Goal: Transaction & Acquisition: Purchase product/service

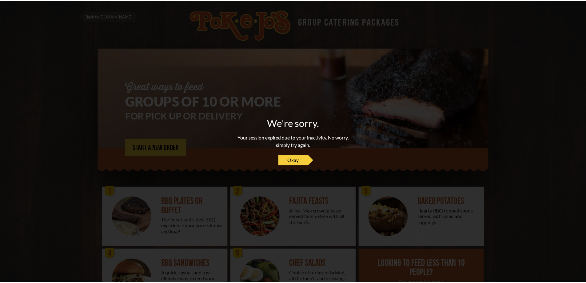
scroll to position [42, 0]
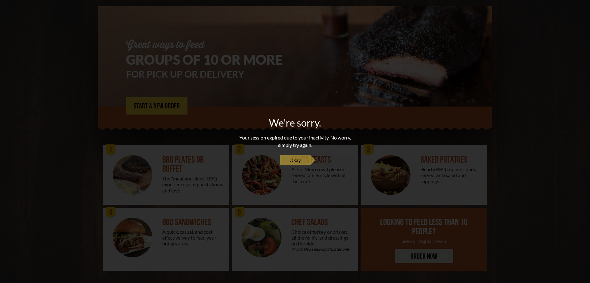
click at [288, 165] on link "Okay" at bounding box center [295, 160] width 30 height 10
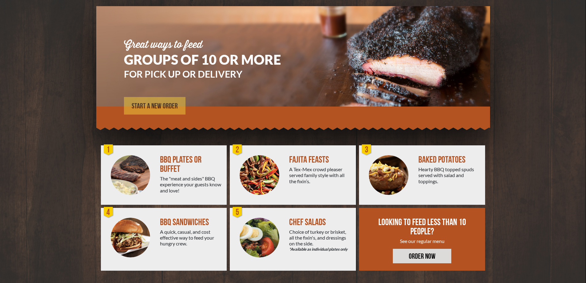
click at [151, 106] on span "START A NEW ORDER" at bounding box center [155, 105] width 46 height 7
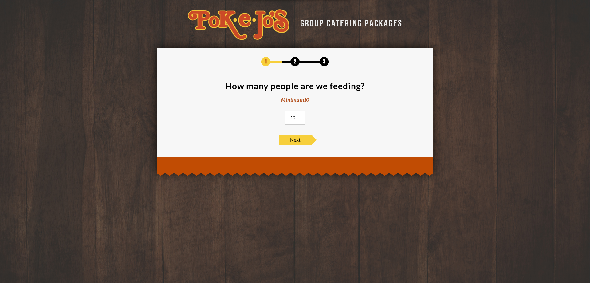
click at [296, 118] on input "10" at bounding box center [295, 117] width 20 height 14
type input "100"
click at [299, 140] on span "Next" at bounding box center [295, 139] width 32 height 10
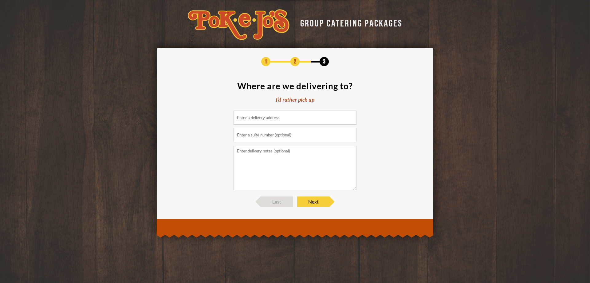
click at [268, 119] on input at bounding box center [295, 117] width 123 height 14
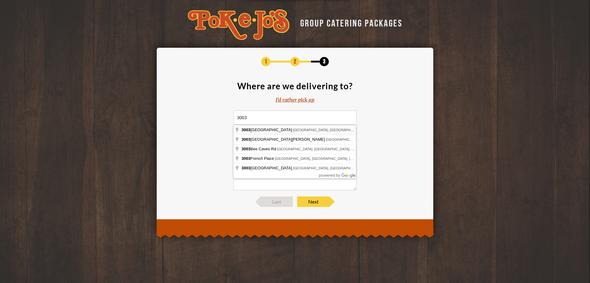
type input "3003 Northland Drive, Austin, TX, USA"
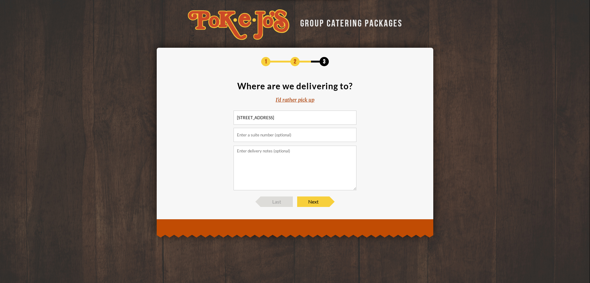
click at [267, 154] on textarea at bounding box center [295, 167] width 123 height 45
type textarea "Please deliver to back building (Fellowship & Education Bldg)."
click at [316, 202] on span "Next" at bounding box center [313, 201] width 32 height 10
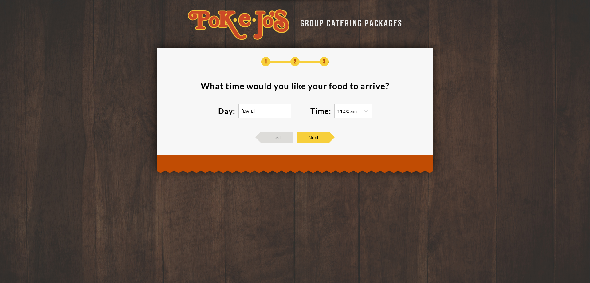
click at [271, 112] on input "08/30/2025" at bounding box center [265, 111] width 53 height 14
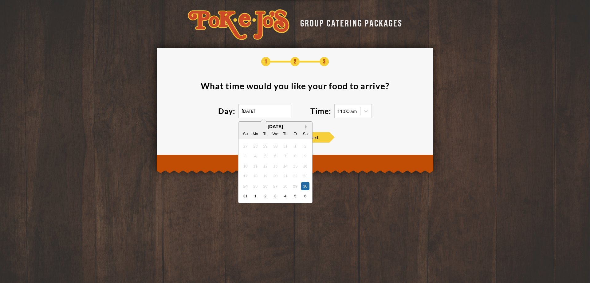
click at [307, 126] on button "Next Month" at bounding box center [307, 127] width 4 height 4
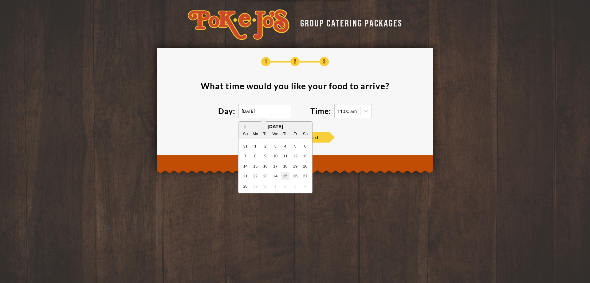
click at [286, 175] on div "25" at bounding box center [285, 176] width 8 height 8
type input "09/25/2025"
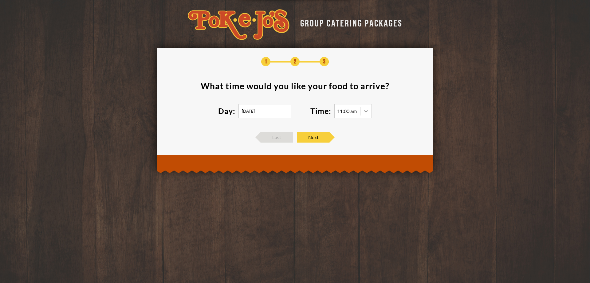
click at [369, 112] on icon at bounding box center [366, 111] width 6 height 6
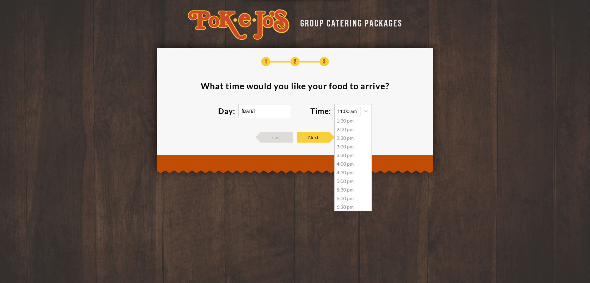
scroll to position [57, 0]
click at [347, 169] on div "5:00 pm" at bounding box center [353, 170] width 37 height 9
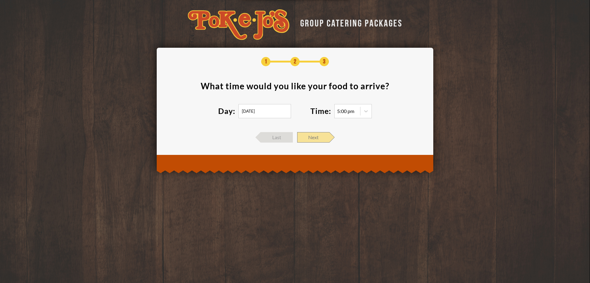
click at [319, 136] on span "Next" at bounding box center [313, 137] width 32 height 10
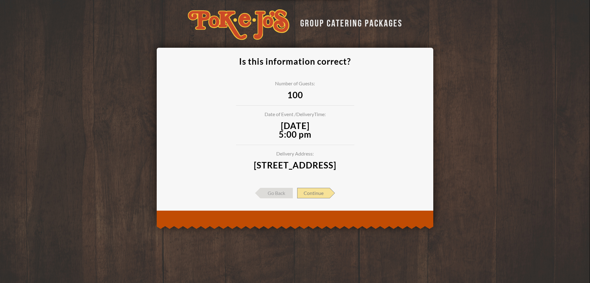
click at [319, 198] on span "Continue" at bounding box center [313, 193] width 33 height 10
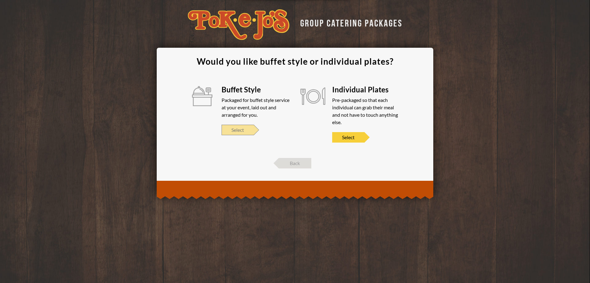
click at [241, 130] on span "Select" at bounding box center [238, 130] width 32 height 10
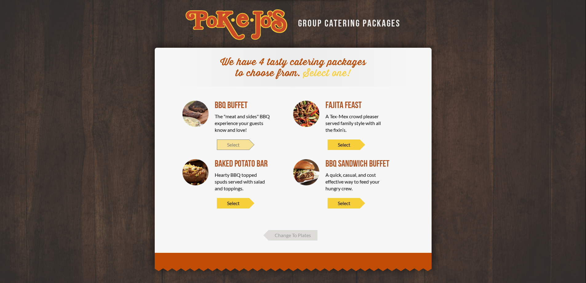
click at [236, 145] on span "Select" at bounding box center [233, 144] width 32 height 10
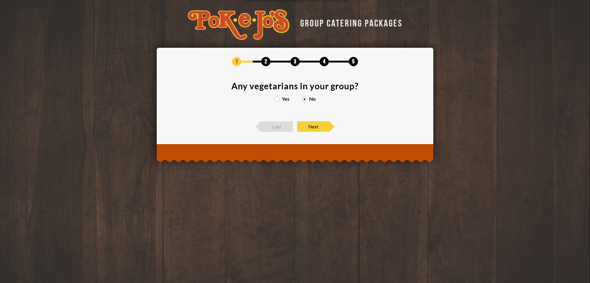
click at [276, 97] on label "Yes" at bounding box center [282, 98] width 15 height 5
click at [0, 0] on input "Yes" at bounding box center [0, 0] width 0 height 0
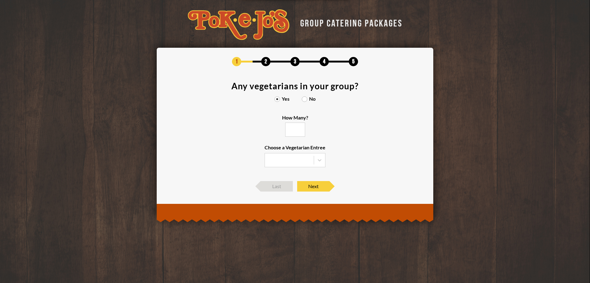
click at [306, 97] on label "No" at bounding box center [309, 98] width 14 height 5
click at [0, 0] on input "No" at bounding box center [0, 0] width 0 height 0
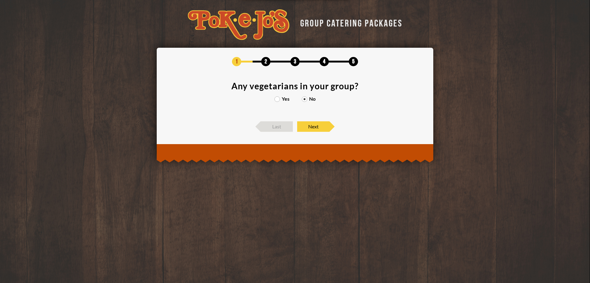
click at [277, 100] on label "Yes" at bounding box center [282, 98] width 15 height 5
click at [0, 0] on input "Yes" at bounding box center [0, 0] width 0 height 0
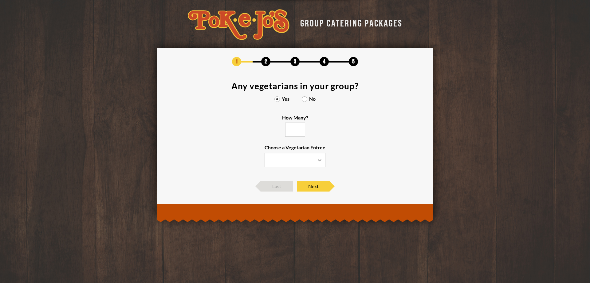
click at [321, 157] on icon at bounding box center [320, 160] width 6 height 6
click at [0, 0] on input "Choose a Vegetarian Entree" at bounding box center [0, 0] width 0 height 0
click at [307, 98] on label "No" at bounding box center [309, 98] width 14 height 5
click at [0, 0] on input "No" at bounding box center [0, 0] width 0 height 0
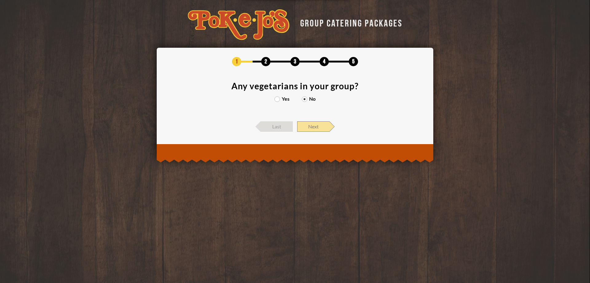
click at [325, 126] on span "Next" at bounding box center [313, 126] width 32 height 10
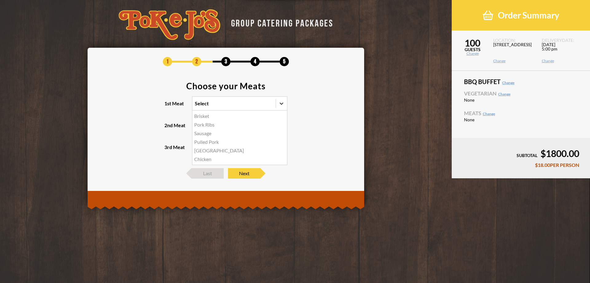
click at [282, 104] on icon at bounding box center [282, 103] width 6 height 6
click at [168, 106] on input "1st Meat option Brisket focused, 1 of 6. 6 results available. Use Up and Down t…" at bounding box center [168, 106] width 0 height 0
click at [213, 116] on div "Brisket" at bounding box center [239, 116] width 95 height 9
click at [168, 106] on input "1st Meat option Brisket focused, 1 of 6. 6 results available. Use Up and Down t…" at bounding box center [168, 106] width 0 height 0
click at [281, 126] on icon at bounding box center [282, 125] width 6 height 6
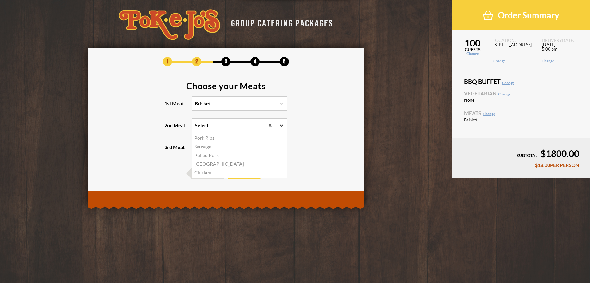
click at [168, 128] on input "2nd Meat option Pork Ribs focused, 1 of 5. 5 results available. Use Up and Down…" at bounding box center [168, 128] width 0 height 0
click at [212, 163] on div "Turkey" at bounding box center [239, 163] width 95 height 9
click at [168, 128] on input "2nd Meat option Turkey focused, 4 of 5. 5 results available. Use Up and Down to…" at bounding box center [168, 128] width 0 height 0
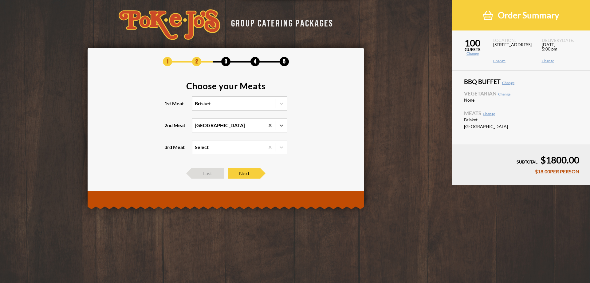
click at [323, 119] on section "Choose your Meats 1st Meat Brisket 2nd Meat option Turkey, selected. 0 results …" at bounding box center [226, 121] width 258 height 80
click at [285, 149] on div at bounding box center [281, 146] width 11 height 11
click at [168, 150] on input "3rd Meat option Pork Ribs focused, 1 of 4. 4 results available. Use Up and Down…" at bounding box center [168, 150] width 0 height 0
click at [315, 148] on section "Choose your Meats 1st Meat Brisket 2nd Meat Turkey 3rd Meat option Pork Ribs fo…" at bounding box center [226, 121] width 258 height 80
click at [259, 177] on span "Next" at bounding box center [244, 173] width 32 height 10
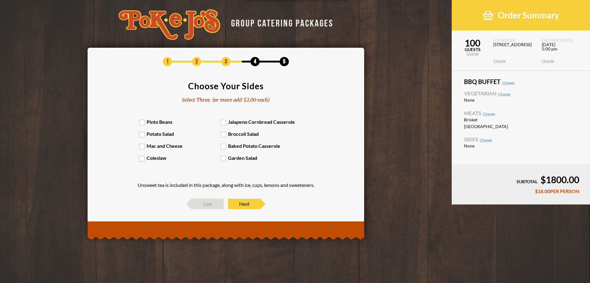
click at [142, 146] on label "Mac and Cheese" at bounding box center [180, 146] width 82 height 6
click at [0, 0] on input "Mac and Cheese" at bounding box center [0, 0] width 0 height 0
click at [143, 123] on label "Pinto Beans" at bounding box center [180, 122] width 82 height 6
click at [0, 0] on input "Pinto Beans" at bounding box center [0, 0] width 0 height 0
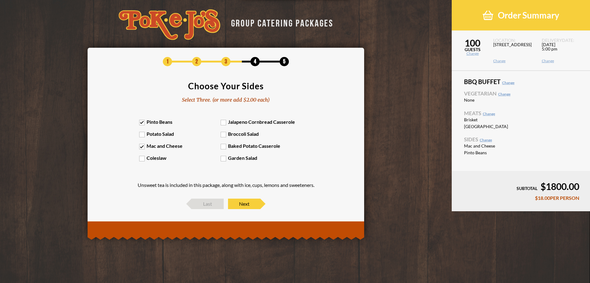
click at [225, 158] on label "Garden Salad" at bounding box center [262, 158] width 82 height 6
click at [0, 0] on input "Garden Salad" at bounding box center [0, 0] width 0 height 0
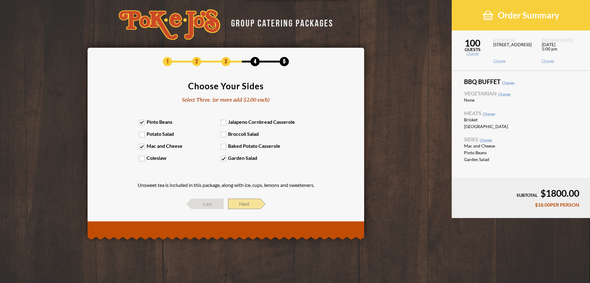
click at [257, 204] on span "Next" at bounding box center [244, 203] width 32 height 10
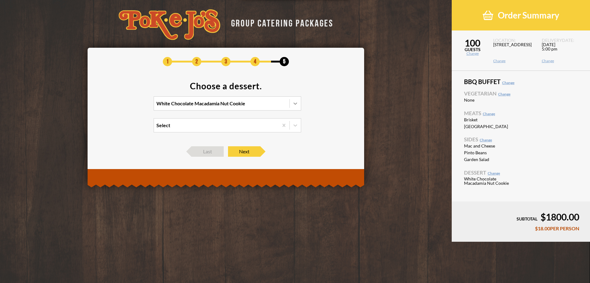
click at [295, 105] on icon at bounding box center [295, 103] width 6 height 6
click at [130, 106] on input "White Chocolate Macadamia Nut Cookie" at bounding box center [130, 106] width 0 height 0
click at [251, 122] on div "Chocolate Chip Cookie" at bounding box center [227, 124] width 147 height 9
click at [130, 106] on input "option Chocolate Chip Cookie focused, 2 of 4. 4 results available. Use Up and D…" at bounding box center [130, 106] width 0 height 0
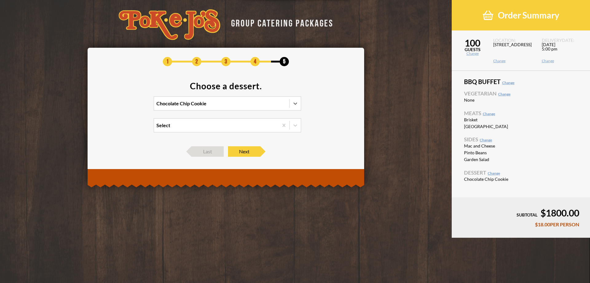
click at [339, 119] on section "Choose a dessert. option Chocolate Chip Cookie, selected. 0 results available. …" at bounding box center [226, 110] width 258 height 58
click at [300, 124] on div at bounding box center [295, 125] width 11 height 11
click at [130, 128] on input "Select" at bounding box center [130, 128] width 0 height 0
click at [342, 125] on section "Choose a dessert. Chocolate Chip Cookie option White Chocolate Macadamia Nut Co…" at bounding box center [226, 110] width 258 height 58
click at [252, 149] on span "Next" at bounding box center [244, 151] width 32 height 10
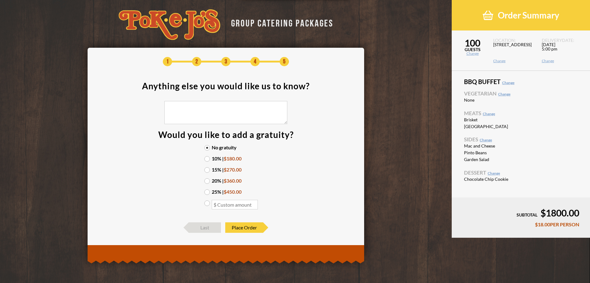
click at [495, 175] on div "Dessert Change Chocolate Chip Cookie" at bounding box center [521, 176] width 114 height 12
click at [494, 174] on link "Change" at bounding box center [494, 173] width 12 height 5
click at [494, 173] on link "Change" at bounding box center [494, 173] width 12 height 5
click at [209, 171] on label "15% | $270.00" at bounding box center [225, 169] width 43 height 5
click at [0, 0] on input "15% | $270.00" at bounding box center [0, 0] width 0 height 0
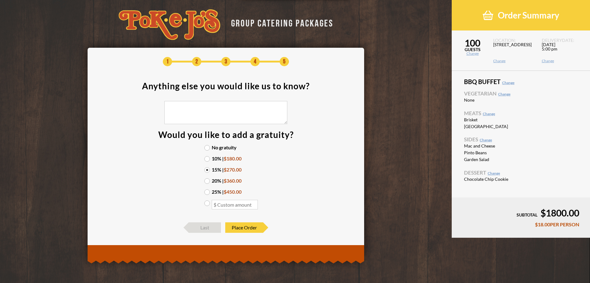
click at [494, 173] on link "Change" at bounding box center [494, 173] width 12 height 5
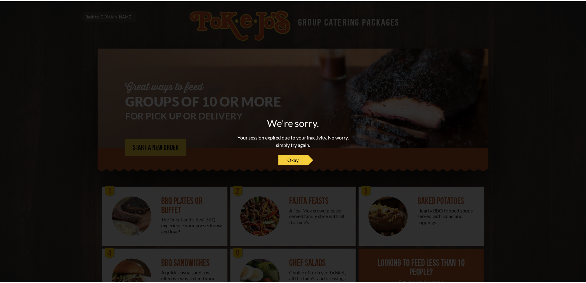
scroll to position [42, 0]
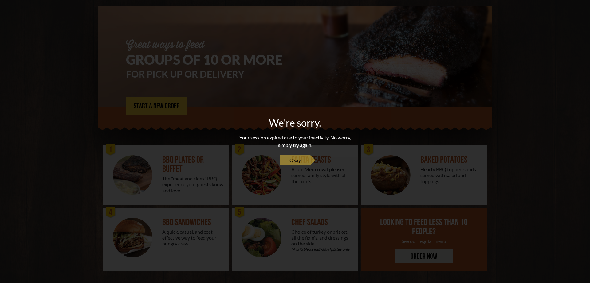
click at [291, 163] on span "Okay" at bounding box center [295, 159] width 11 height 7
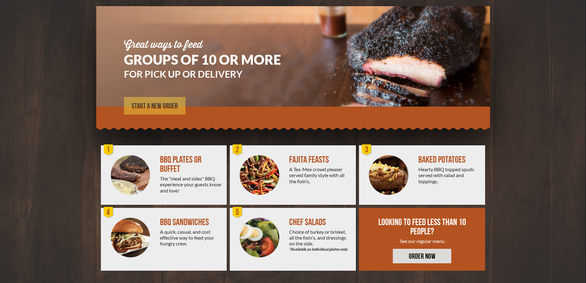
click at [175, 106] on span "START A NEW ORDER" at bounding box center [155, 105] width 46 height 7
click at [162, 109] on span "START A NEW ORDER" at bounding box center [155, 105] width 46 height 7
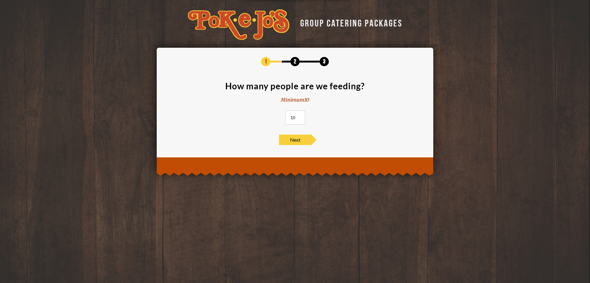
click at [295, 114] on input "10" at bounding box center [295, 117] width 20 height 14
click at [339, 7] on button "Extend" at bounding box center [336, 9] width 20 height 8
click at [345, 7] on button "Extend" at bounding box center [336, 9] width 20 height 8
